Goal: Use online tool/utility

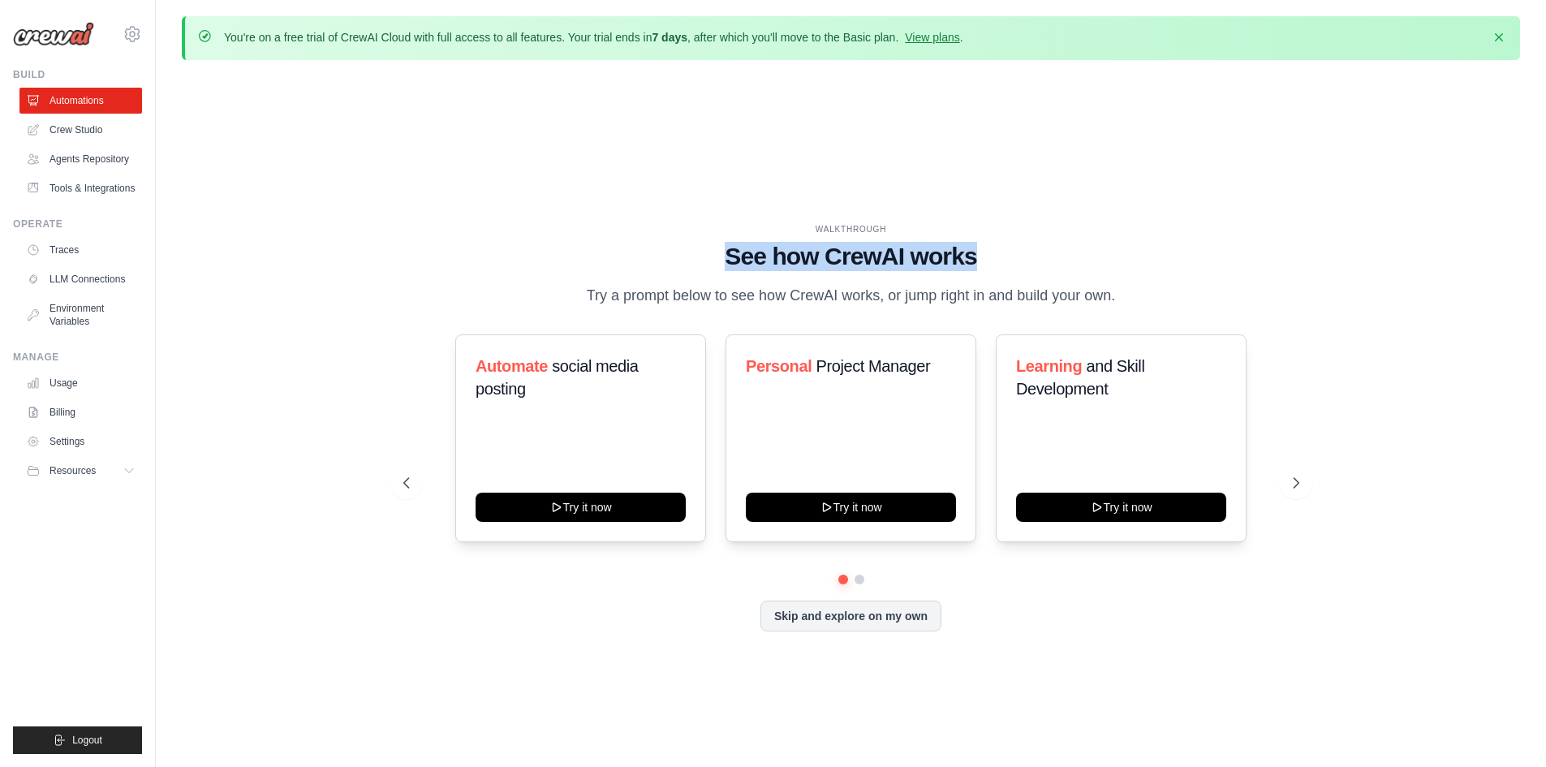
drag, startPoint x: 717, startPoint y: 248, endPoint x: 1003, endPoint y: 252, distance: 285.8
click at [1003, 252] on h1 "See how CrewAI works" at bounding box center [851, 256] width 896 height 29
click at [1033, 239] on div "WALKTHROUGH See how [PERSON_NAME] works Try a prompt below to see how [PERSON_N…" at bounding box center [851, 265] width 896 height 84
drag, startPoint x: 891, startPoint y: 296, endPoint x: 1183, endPoint y: 297, distance: 292.2
click at [1164, 295] on div "WALKTHROUGH See how [PERSON_NAME] works Try a prompt below to see how [PERSON_N…" at bounding box center [851, 265] width 896 height 84
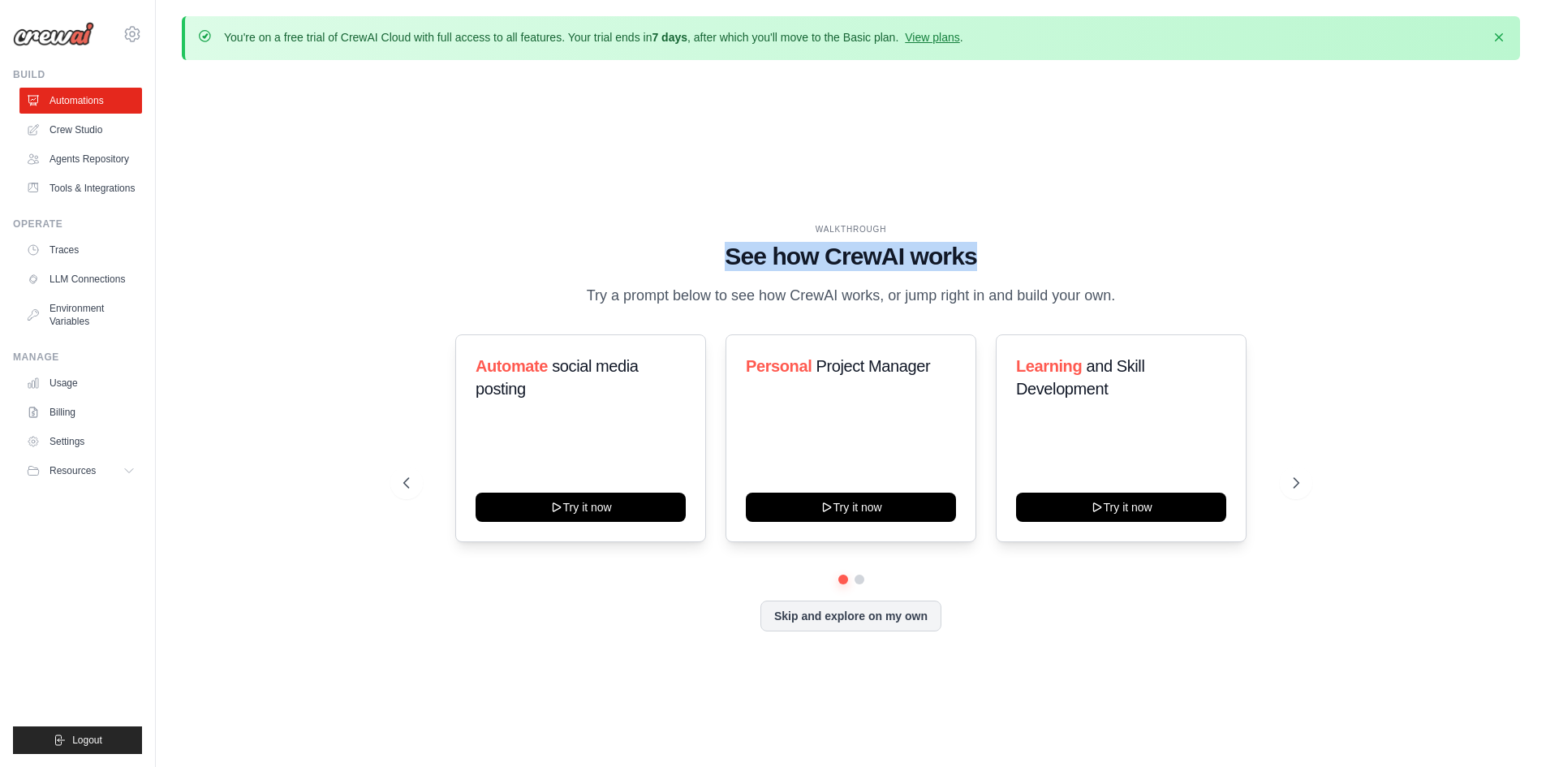
click at [1184, 295] on div "WALKTHROUGH See how [PERSON_NAME] works Try a prompt below to see how [PERSON_N…" at bounding box center [851, 265] width 896 height 84
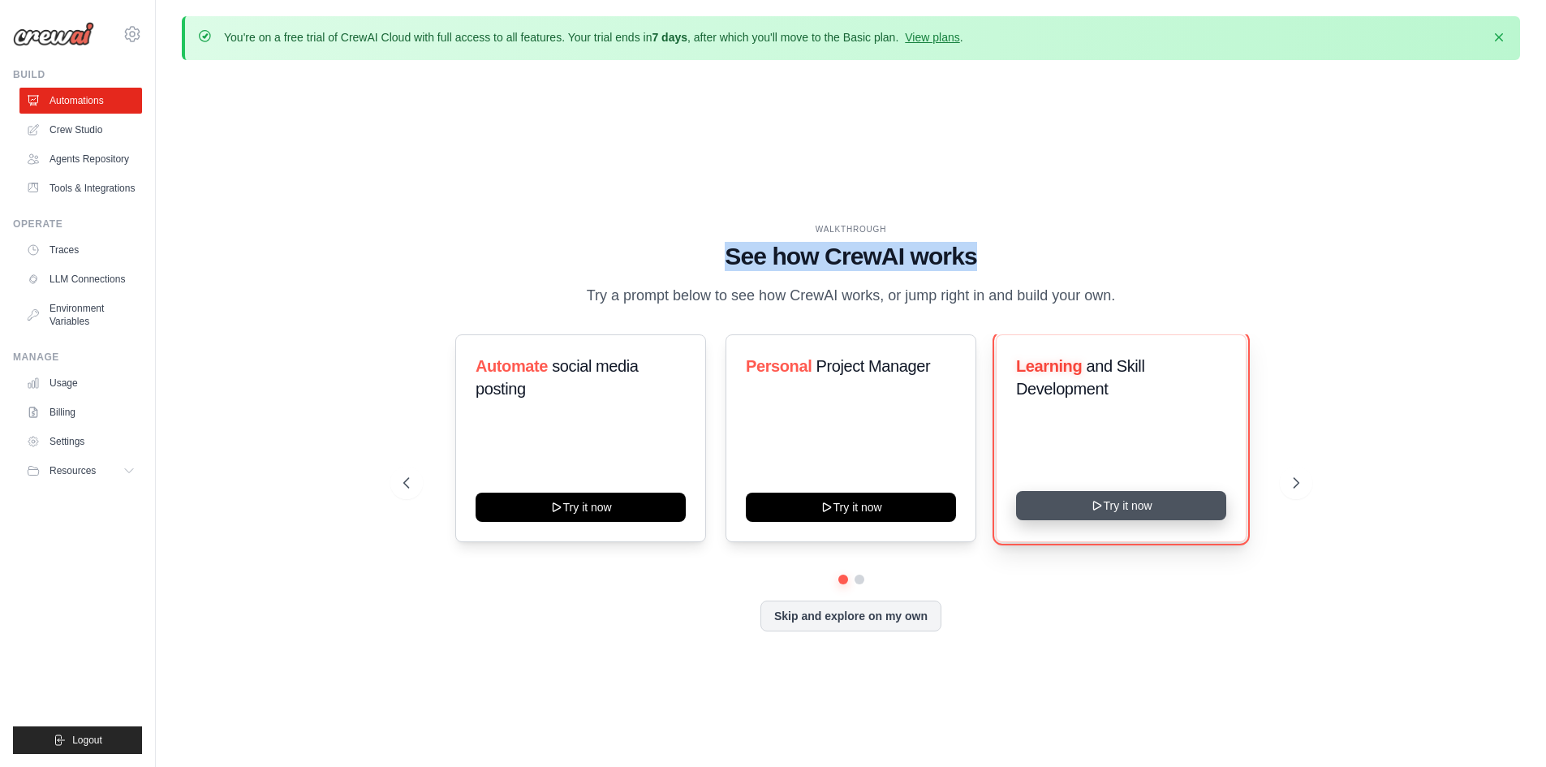
click at [1102, 503] on icon at bounding box center [1097, 505] width 13 height 13
